Goal: Task Accomplishment & Management: Complete application form

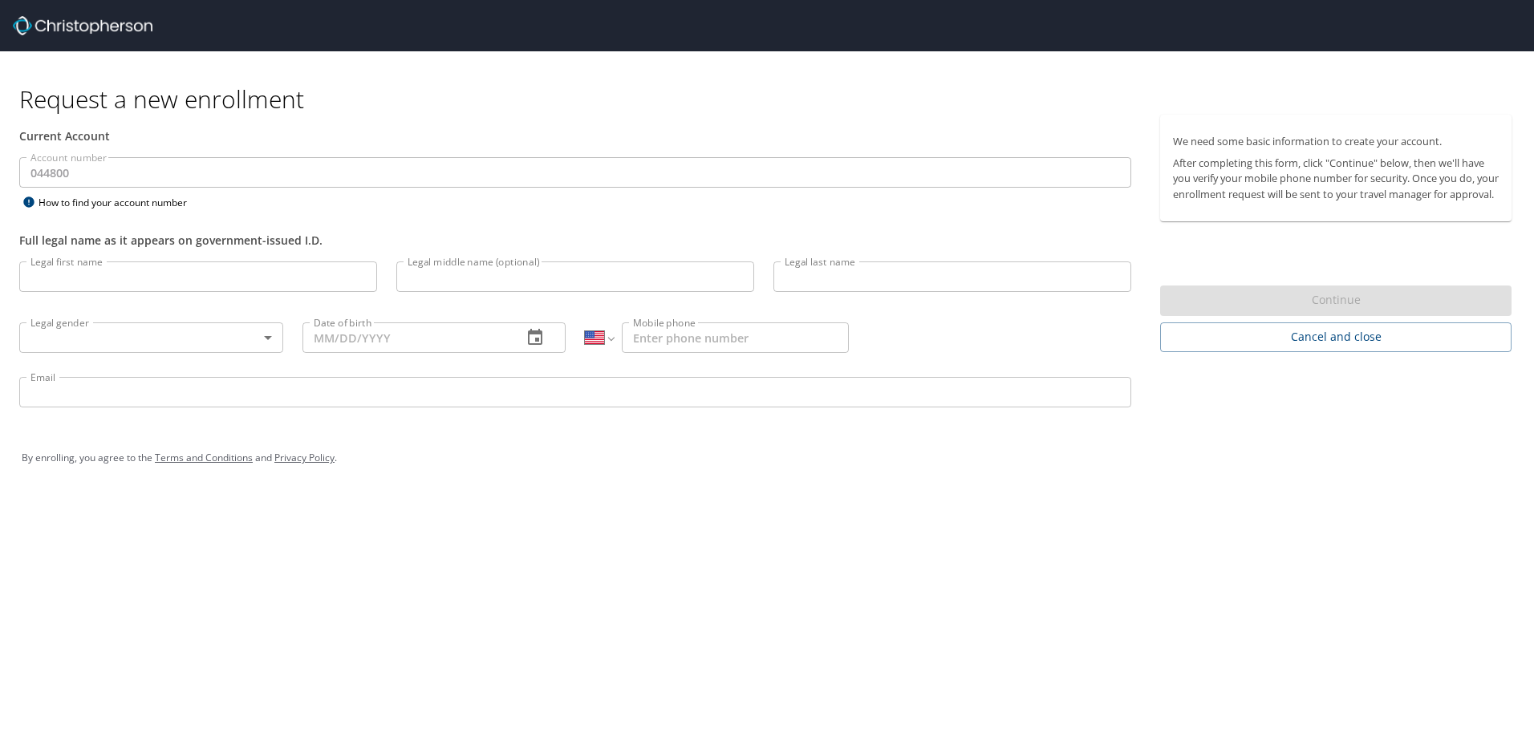
select select "US"
click at [80, 273] on input "Legal first name" at bounding box center [198, 276] width 358 height 30
type input "Robert"
click at [438, 280] on input "Legal middle name (optional)" at bounding box center [575, 276] width 358 height 30
type input "Shayne"
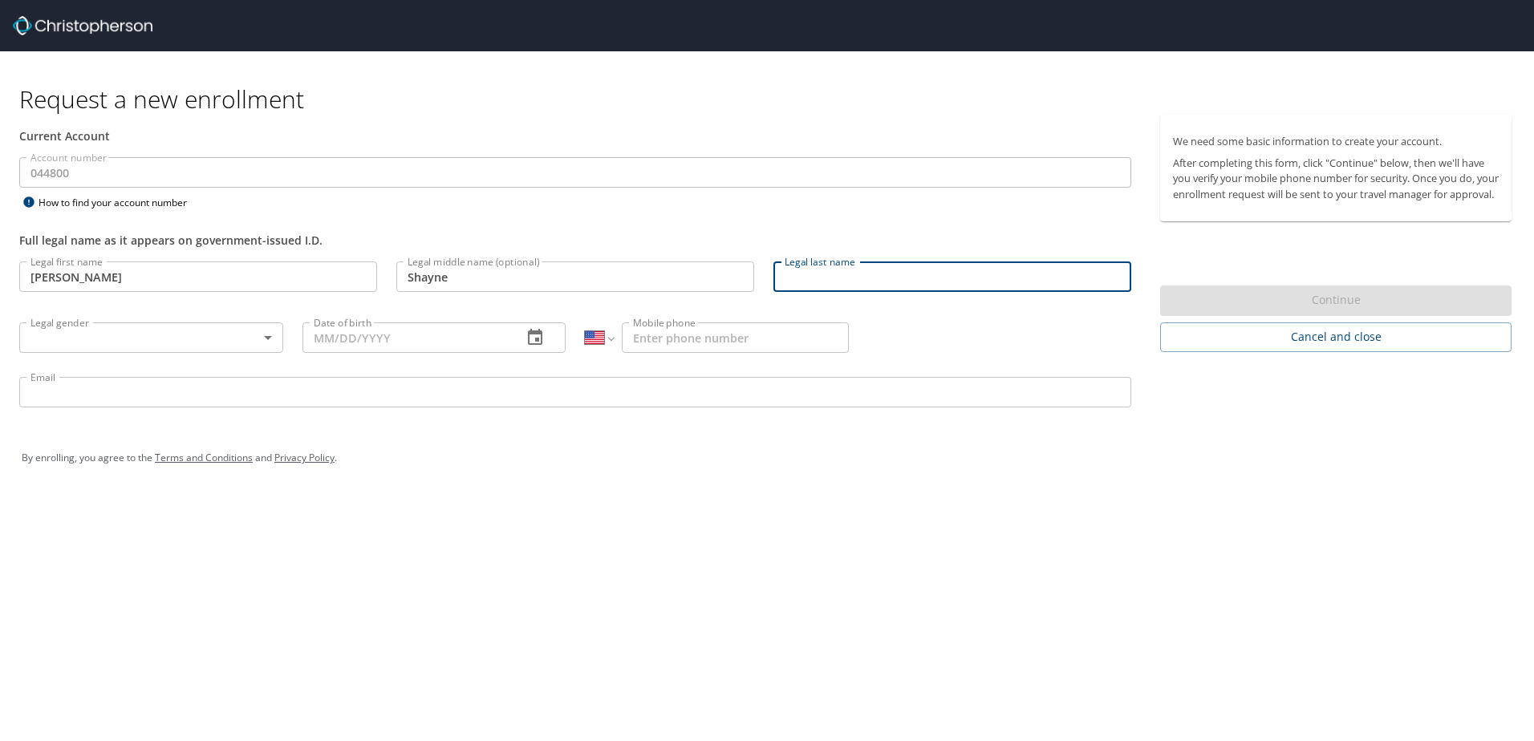
click at [801, 282] on input "Legal last name" at bounding box center [952, 276] width 358 height 30
type input "Smith"
click at [272, 336] on body "Request a new enrollment Current Account Account number 044800 Account number H…" at bounding box center [767, 370] width 1534 height 741
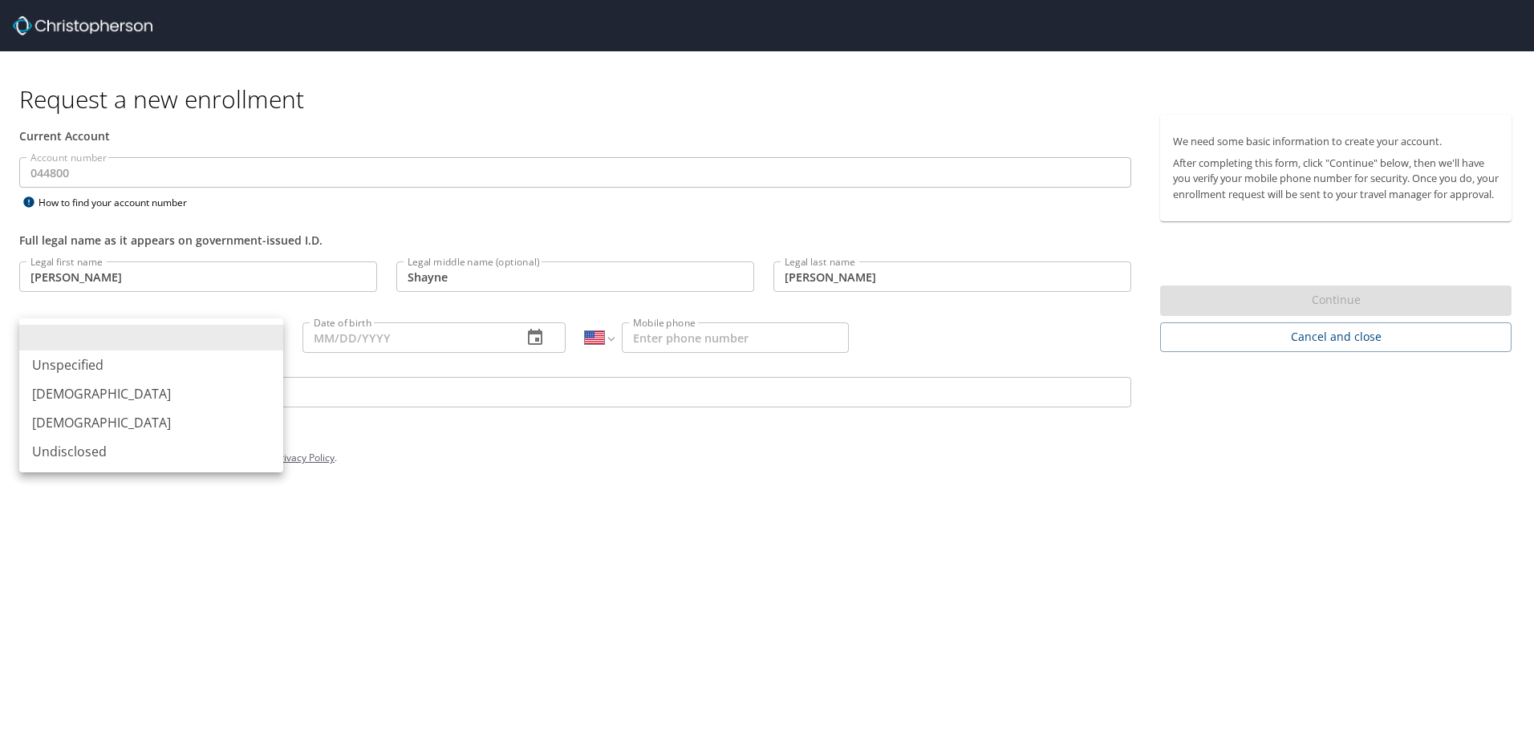
click at [39, 390] on li "Male" at bounding box center [151, 393] width 264 height 29
type input "Male"
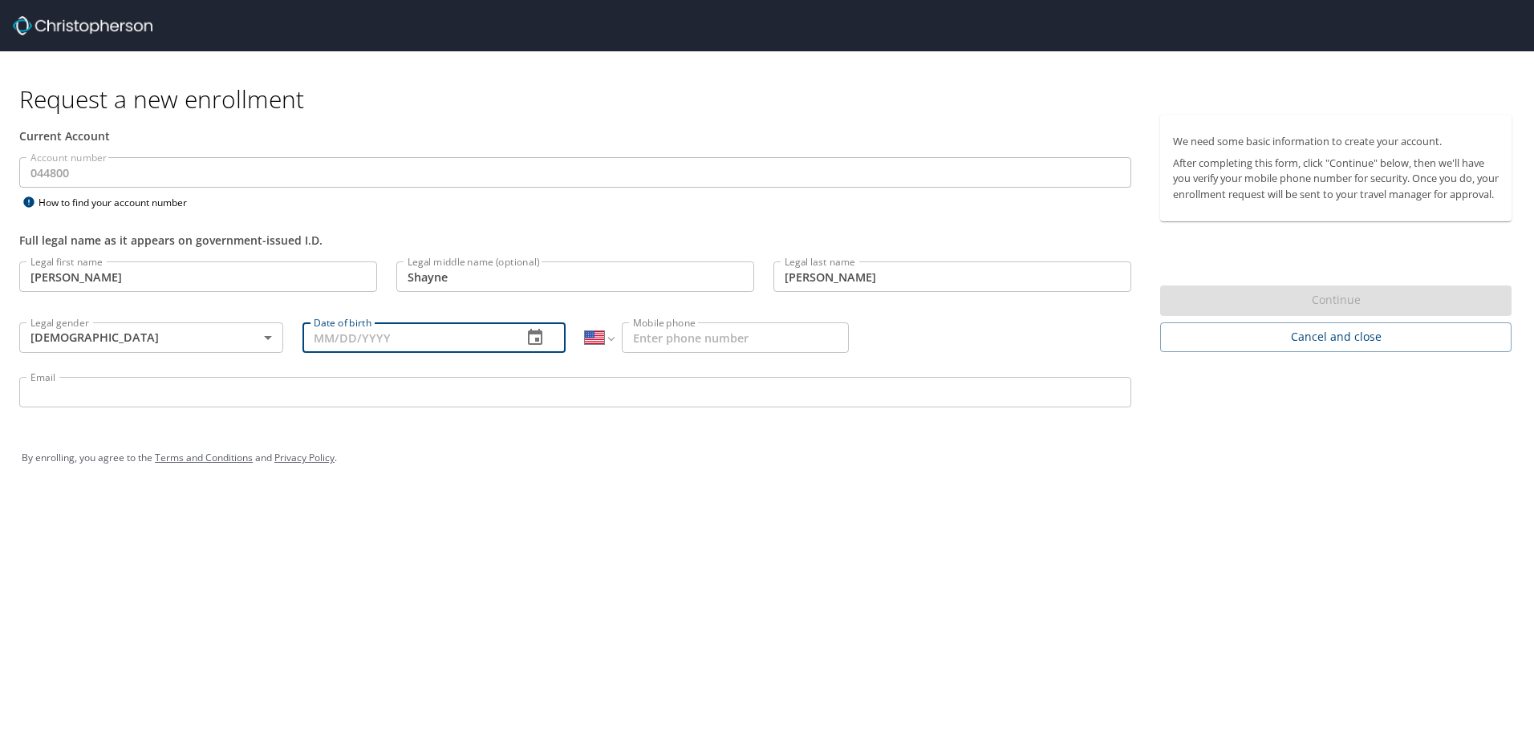
click at [338, 341] on input "Date of birth" at bounding box center [406, 337] width 208 height 30
type input "09/09/1965"
click at [634, 334] on input "Mobile phone" at bounding box center [735, 337] width 227 height 30
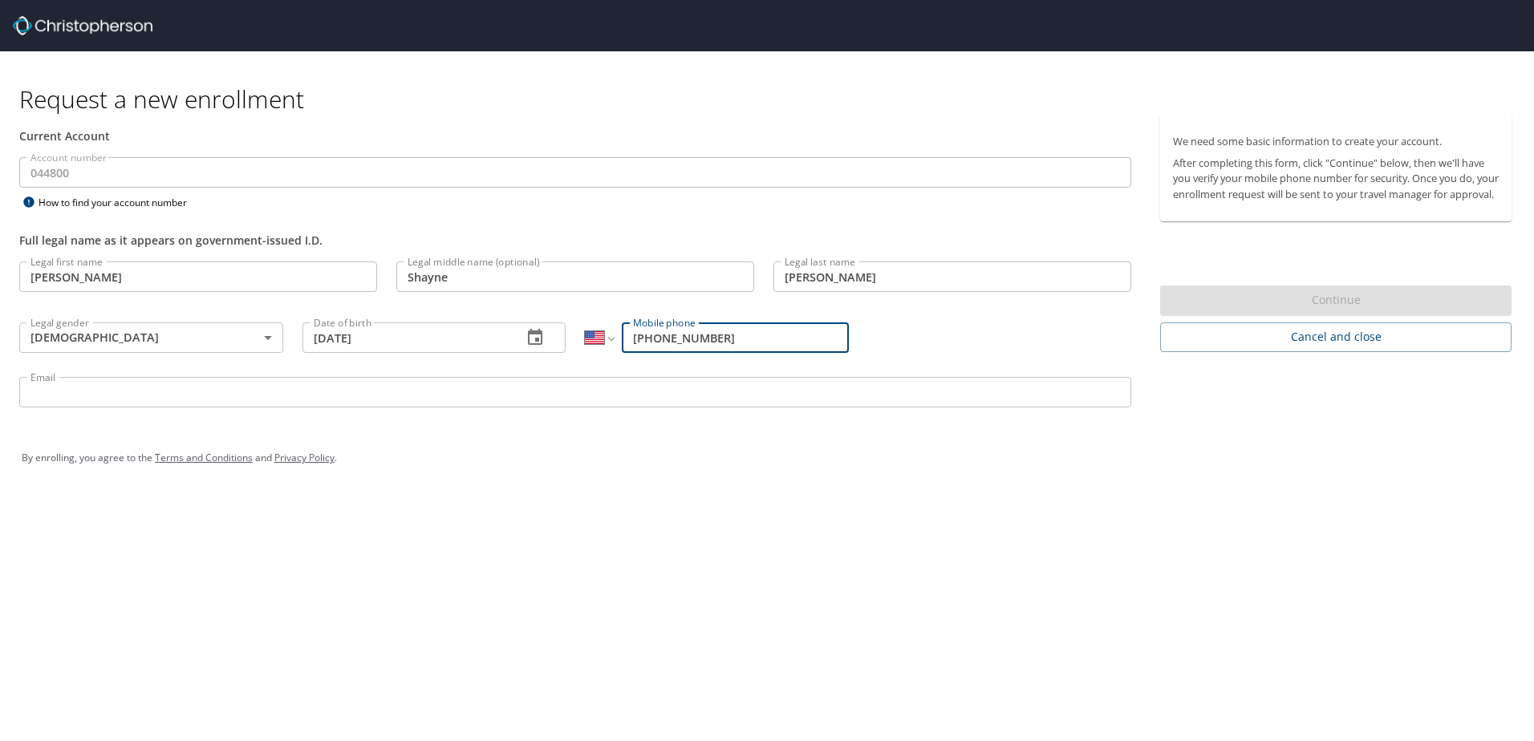
type input "(801) 865-0910"
click at [57, 396] on input "Email" at bounding box center [575, 392] width 1112 height 30
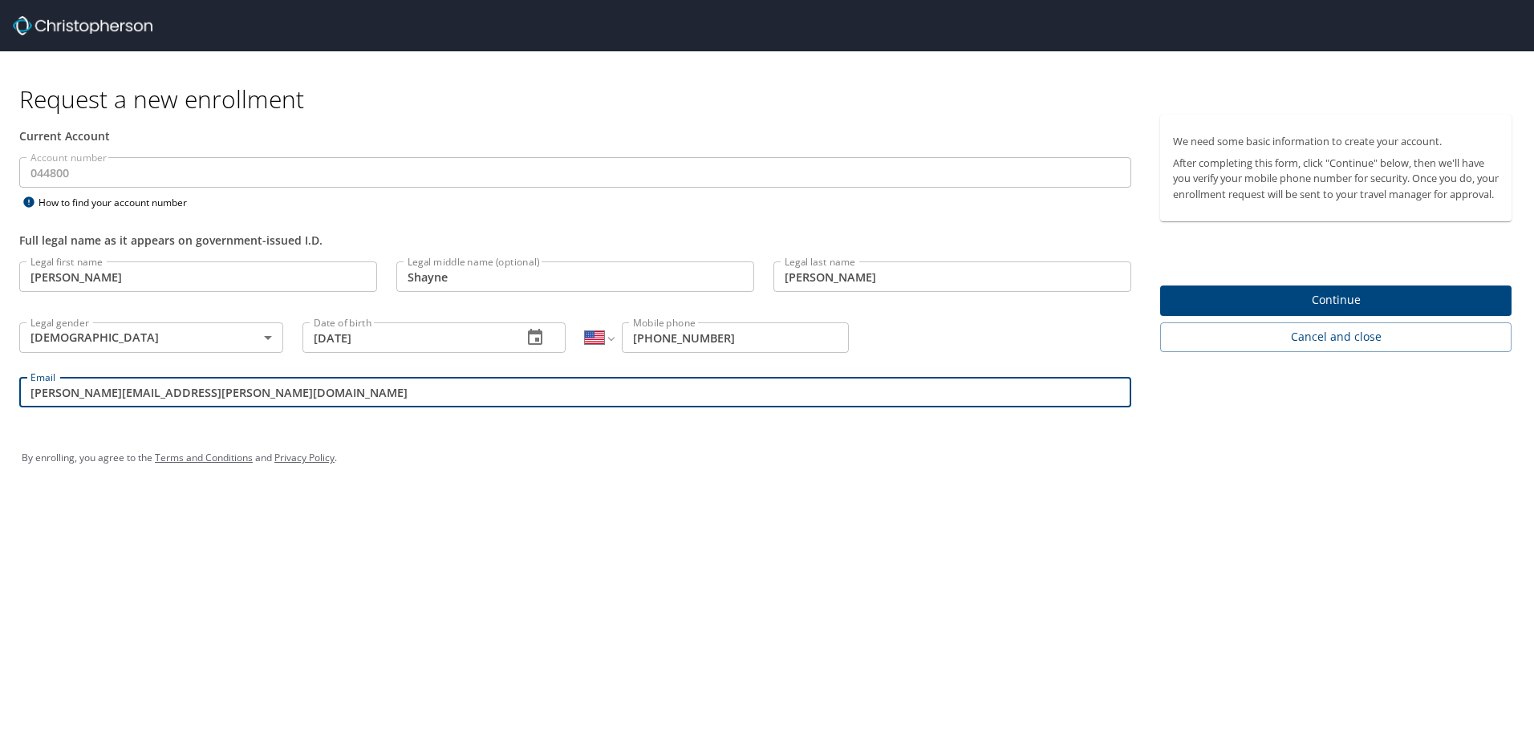
type input "robert.s.smith@aruplab.com"
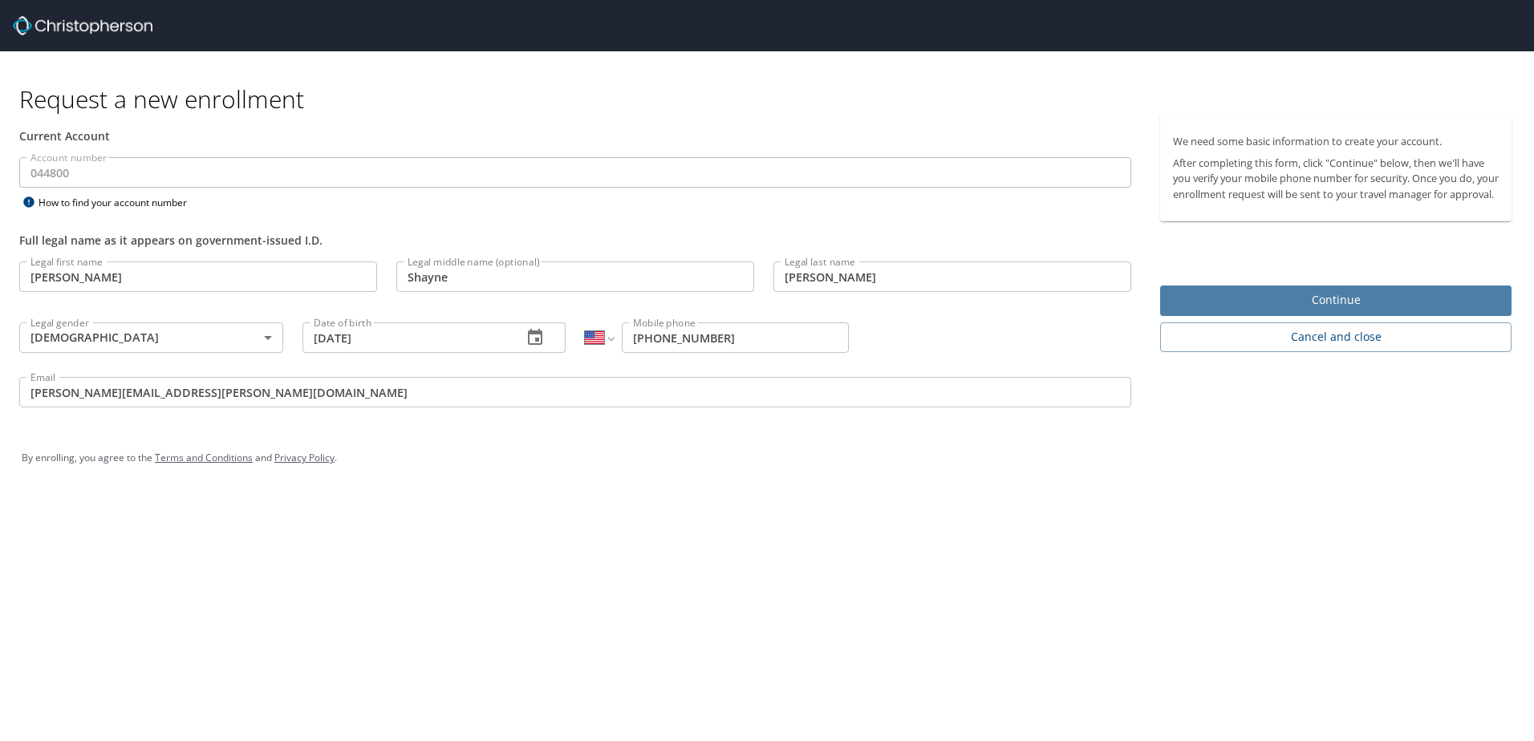
click at [1327, 310] on span "Continue" at bounding box center [1336, 300] width 326 height 20
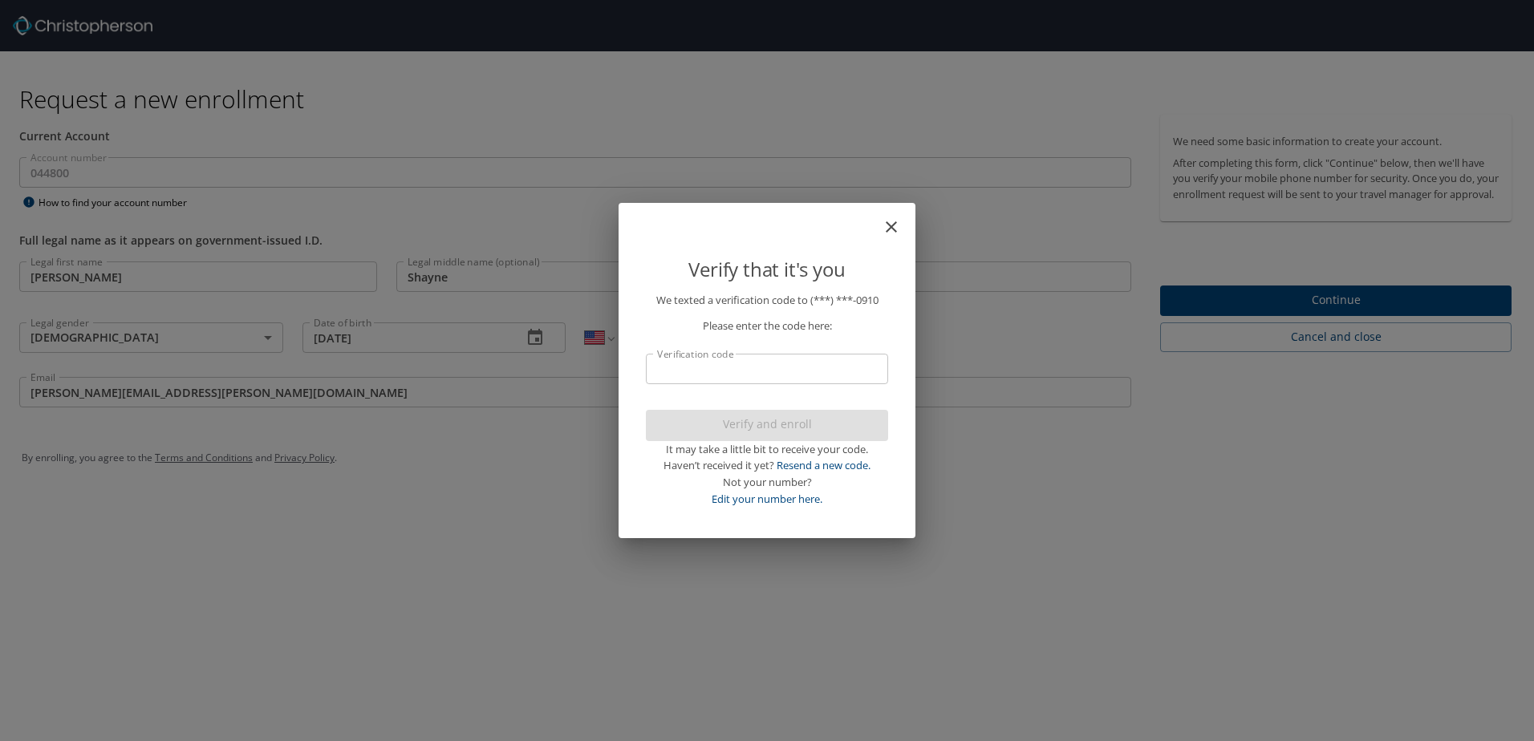
click at [765, 375] on input "Verification code" at bounding box center [767, 369] width 242 height 30
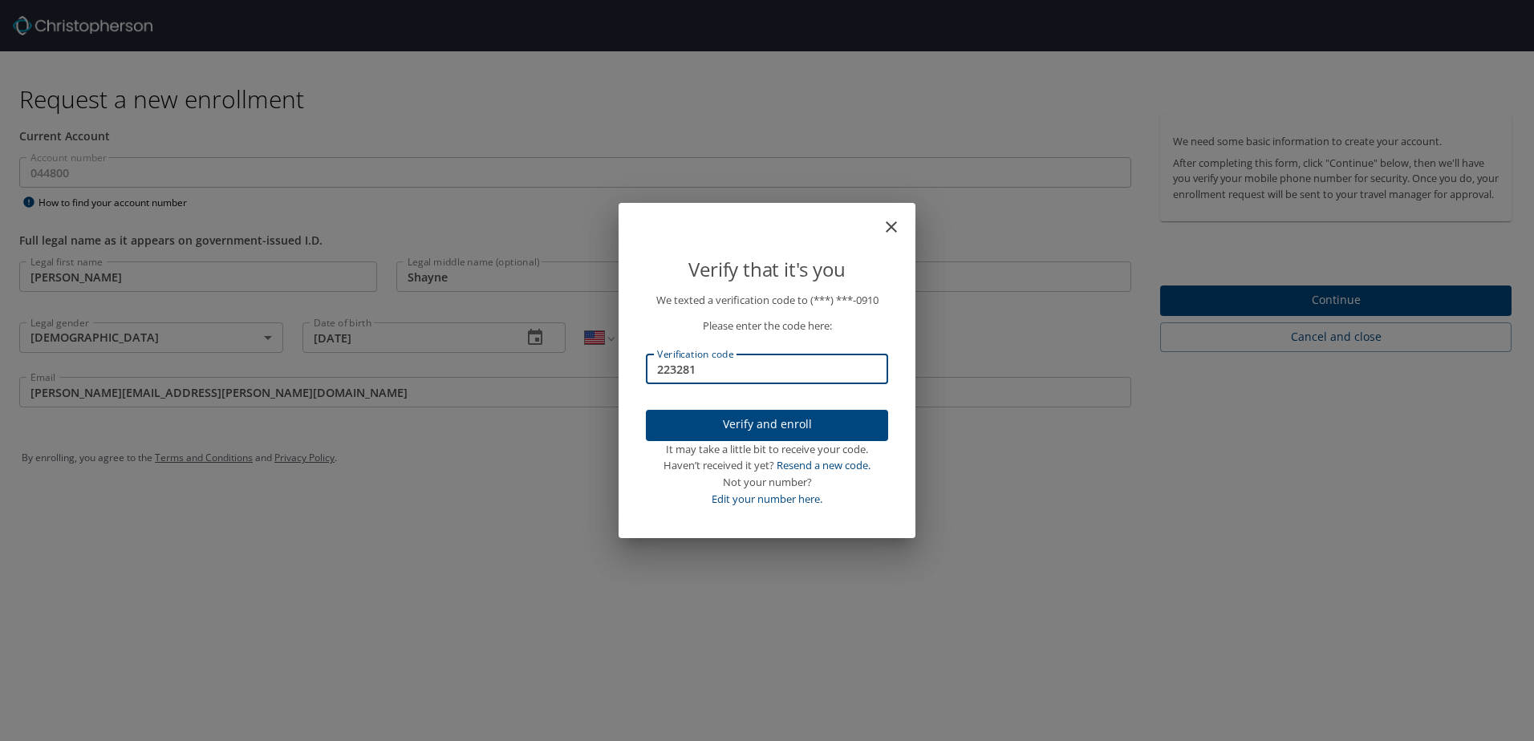
type input "223281"
click at [770, 416] on span "Verify and enroll" at bounding box center [767, 425] width 217 height 20
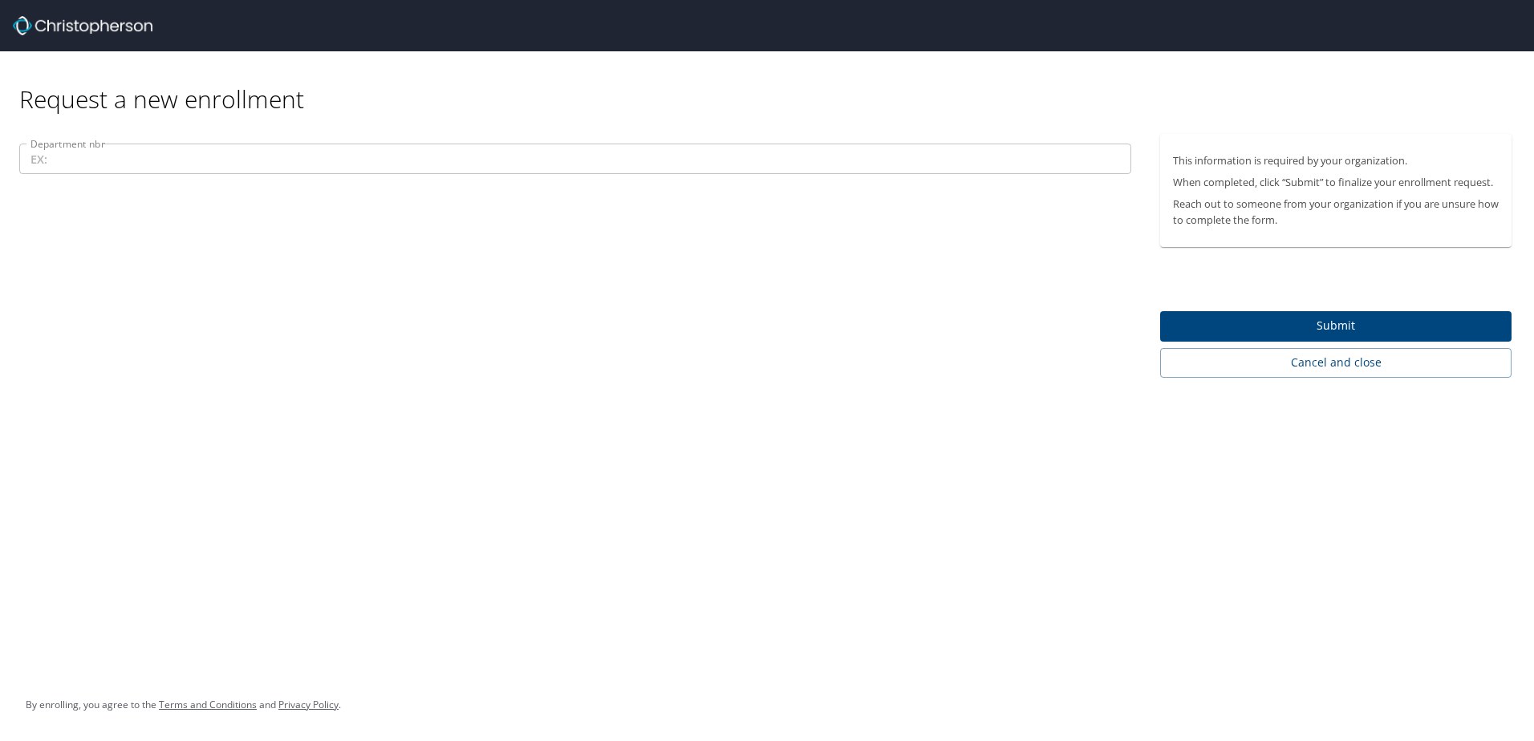
click at [84, 157] on input "Department nbr" at bounding box center [575, 159] width 1112 height 30
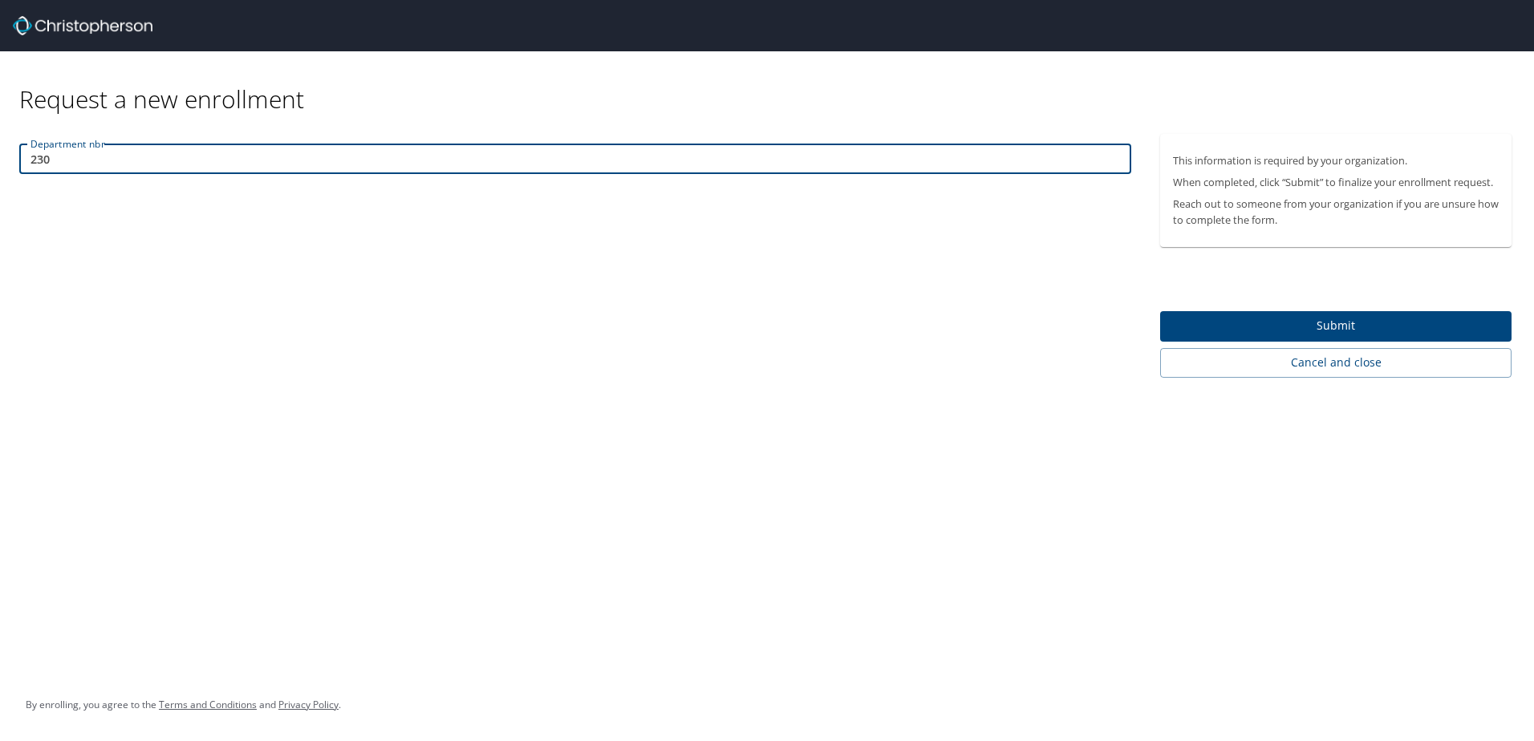
type input "230"
click at [1323, 326] on span "Submit" at bounding box center [1336, 326] width 326 height 20
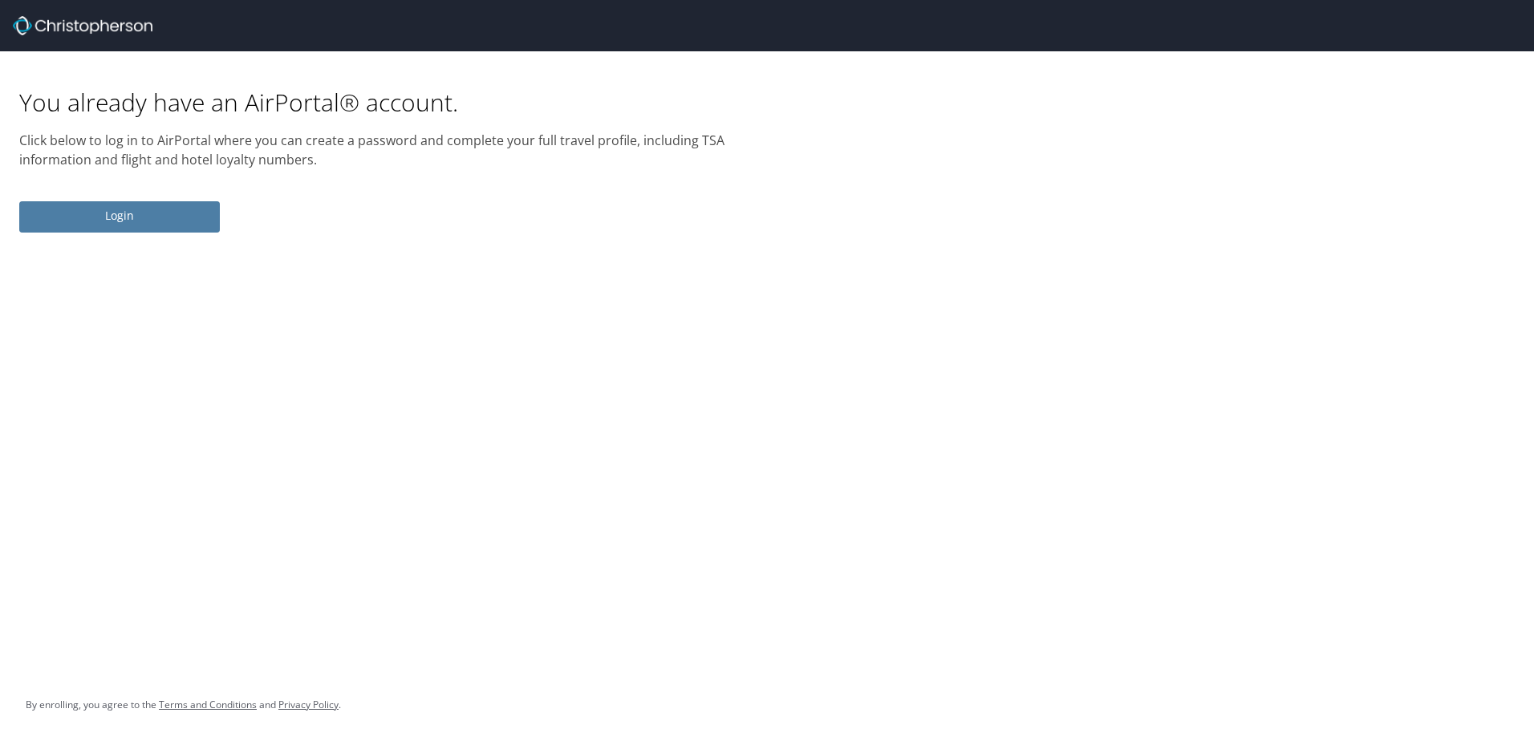
click at [152, 210] on span "Login" at bounding box center [119, 216] width 175 height 20
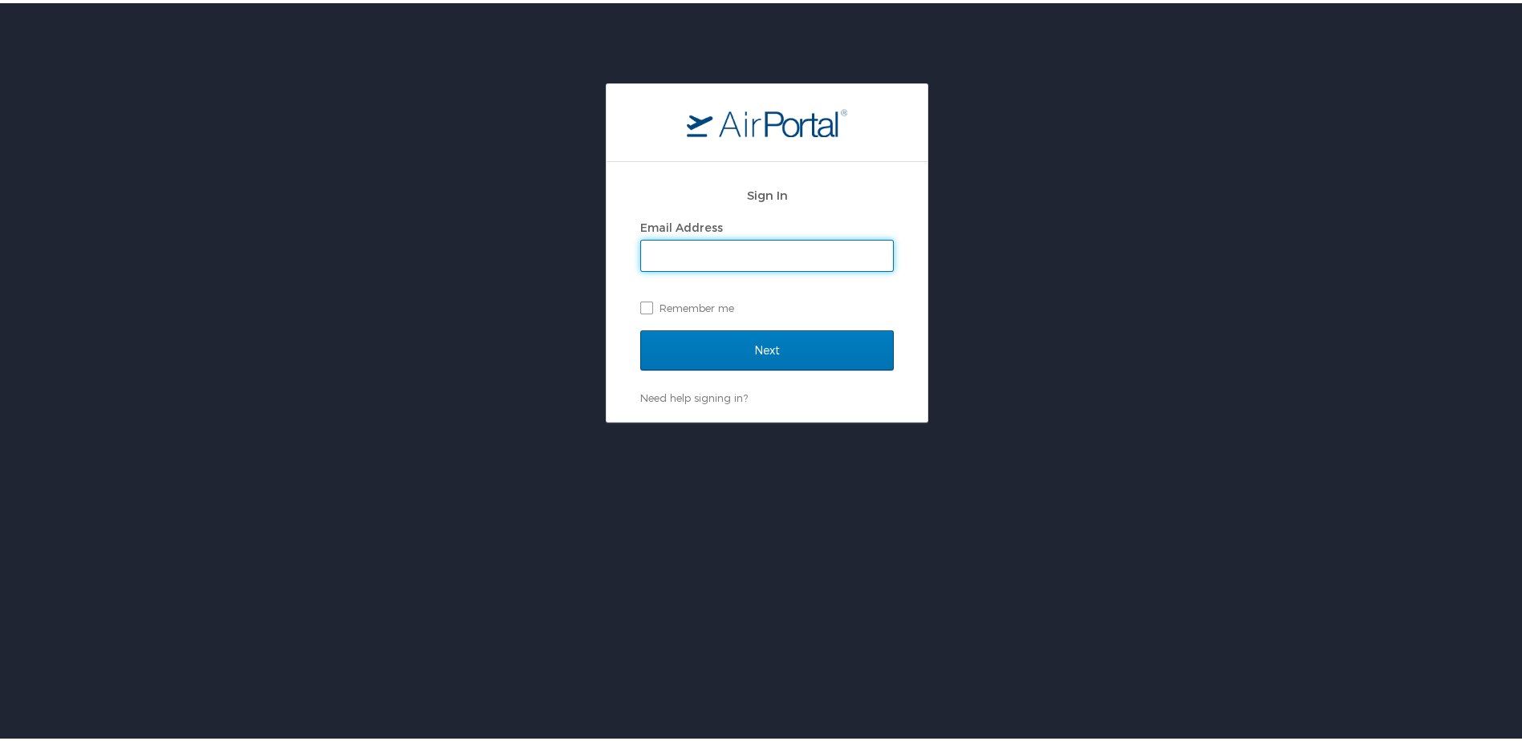
click at [711, 249] on input "Email Address" at bounding box center [767, 252] width 252 height 30
type input "robert.s.smith@aruplab.com"
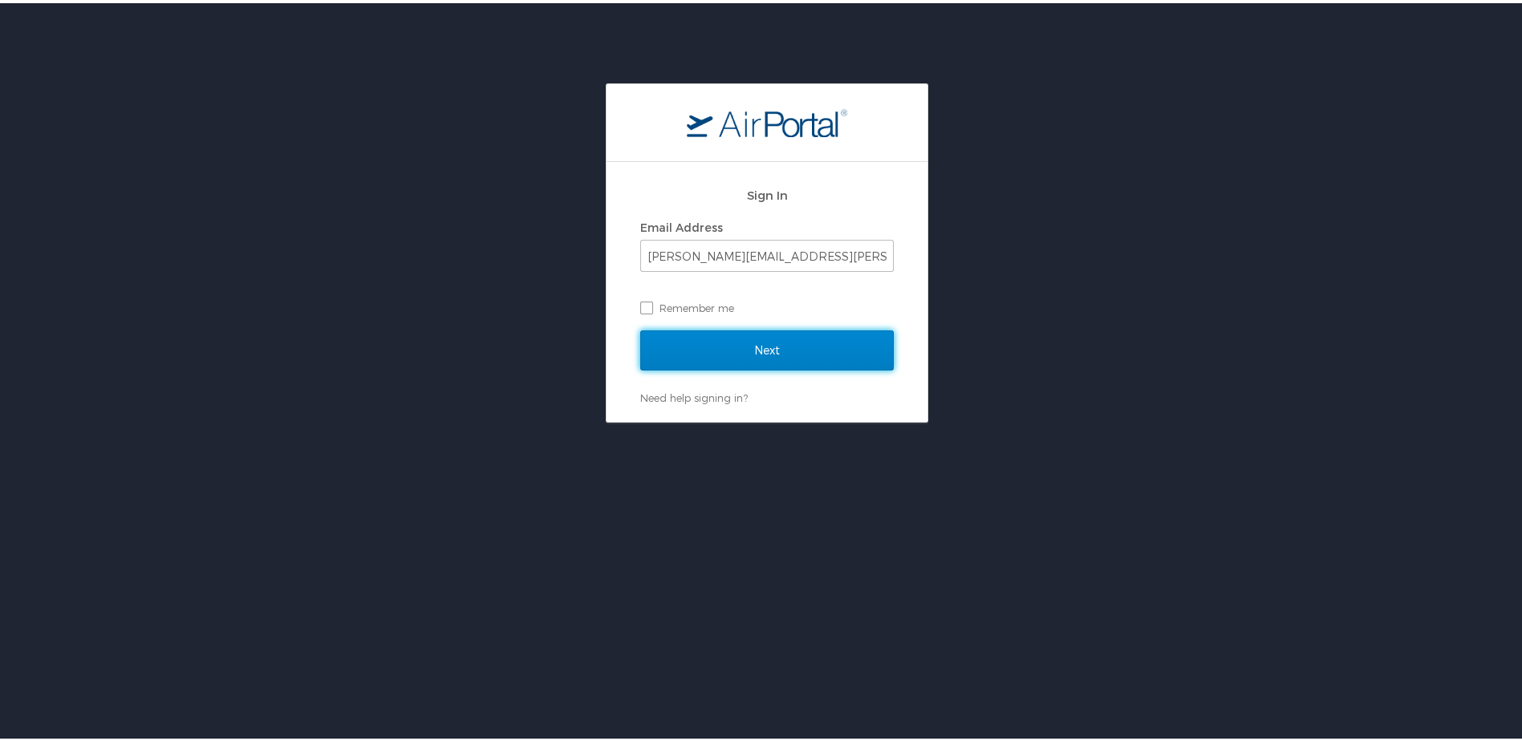
click at [769, 349] on input "Next" at bounding box center [766, 347] width 253 height 40
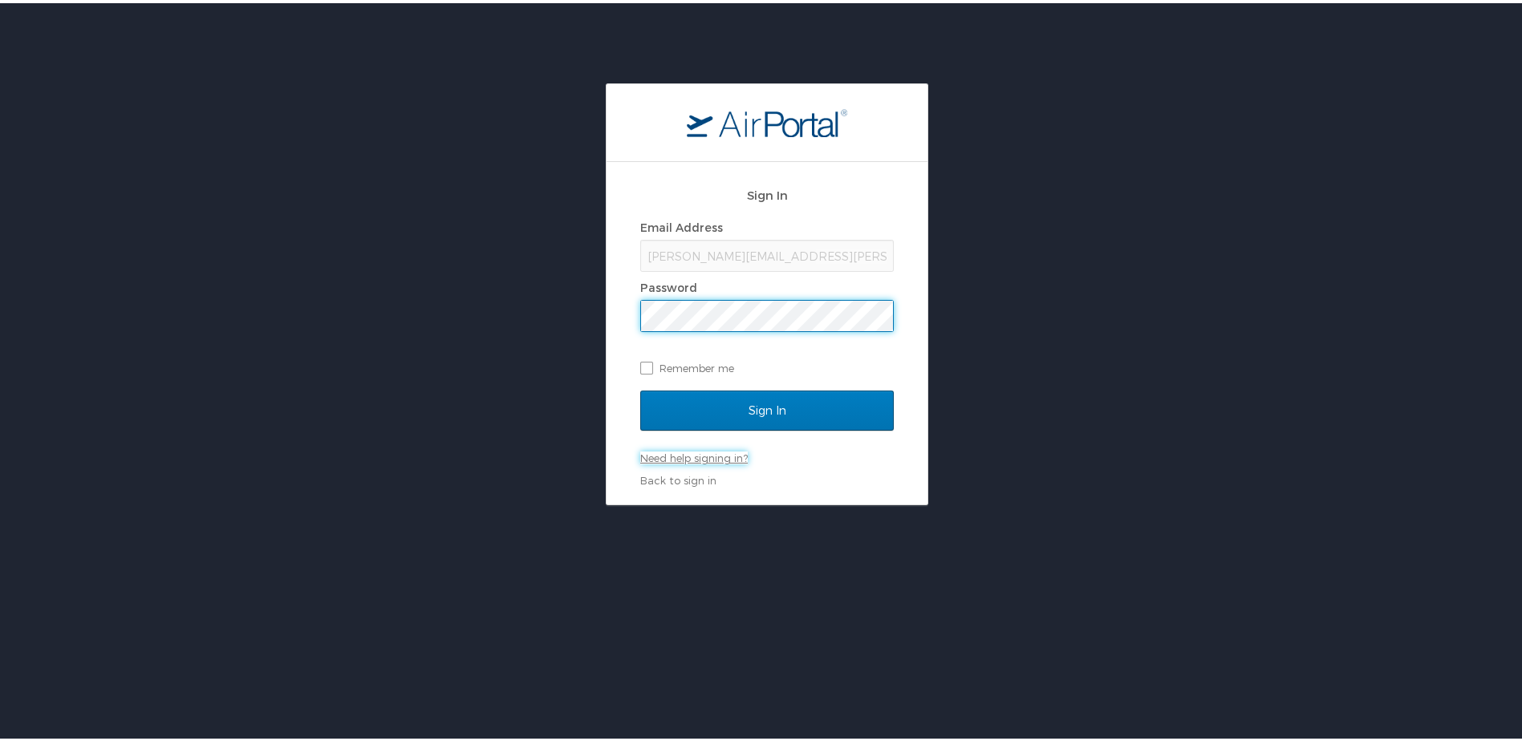
click at [671, 457] on link "Need help signing in?" at bounding box center [693, 454] width 107 height 13
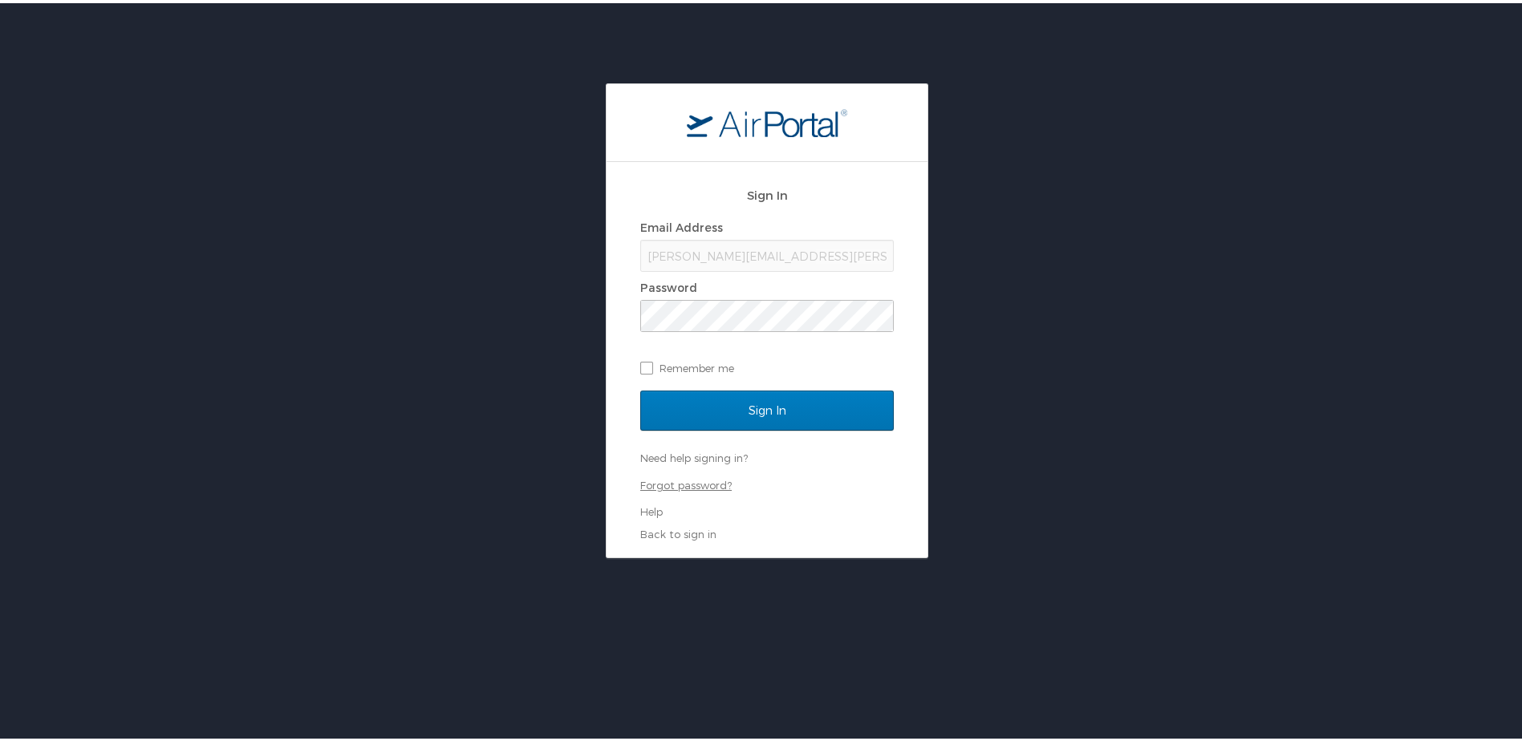
click at [670, 484] on link "Forgot password?" at bounding box center [685, 482] width 91 height 13
